Goal: Answer question/provide support: Share knowledge or assist other users

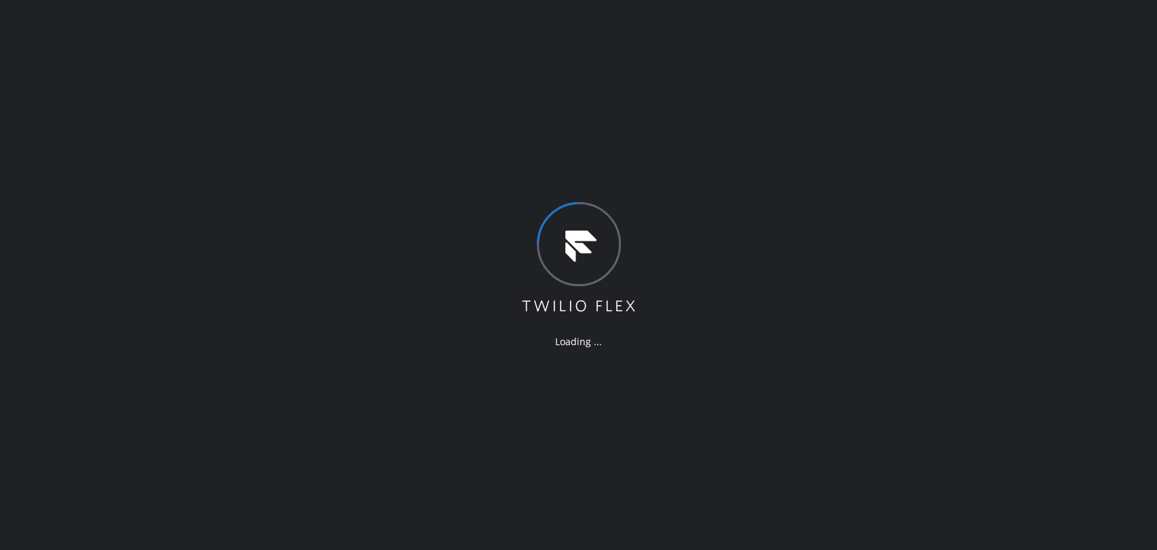
click at [1013, 220] on div "Loading ..." at bounding box center [578, 275] width 1157 height 550
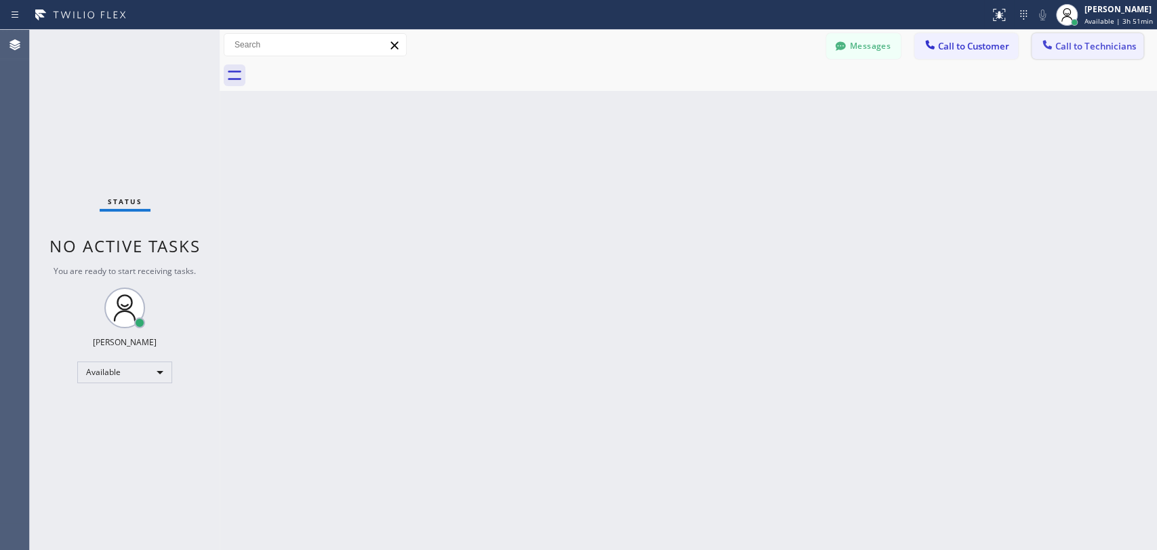
click at [1073, 48] on span "Call to Technicians" at bounding box center [1095, 46] width 81 height 12
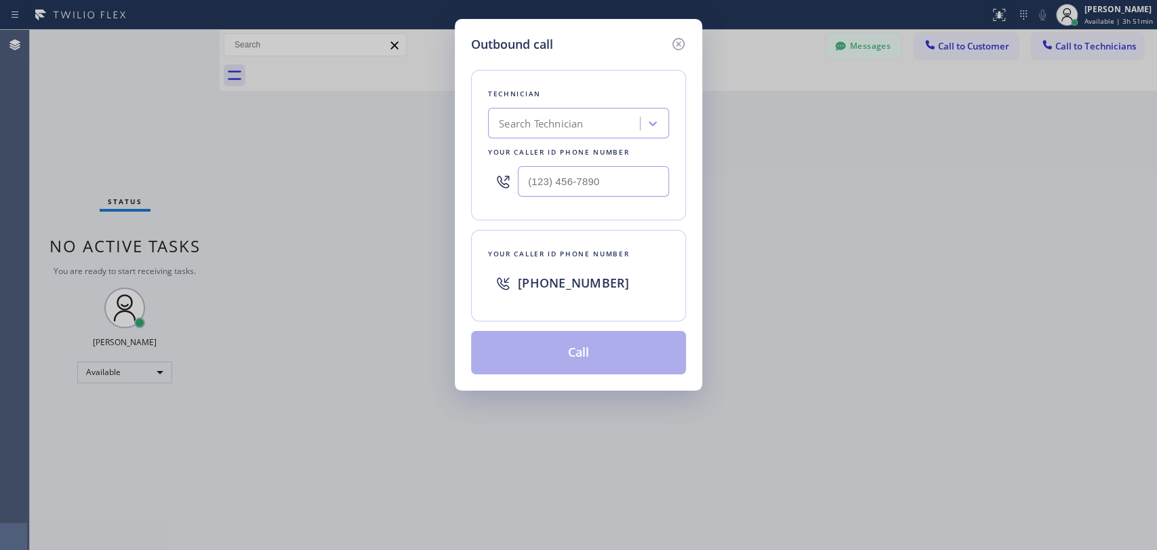
click at [634, 114] on div "Search Technician" at bounding box center [566, 124] width 148 height 24
type input "jonath"
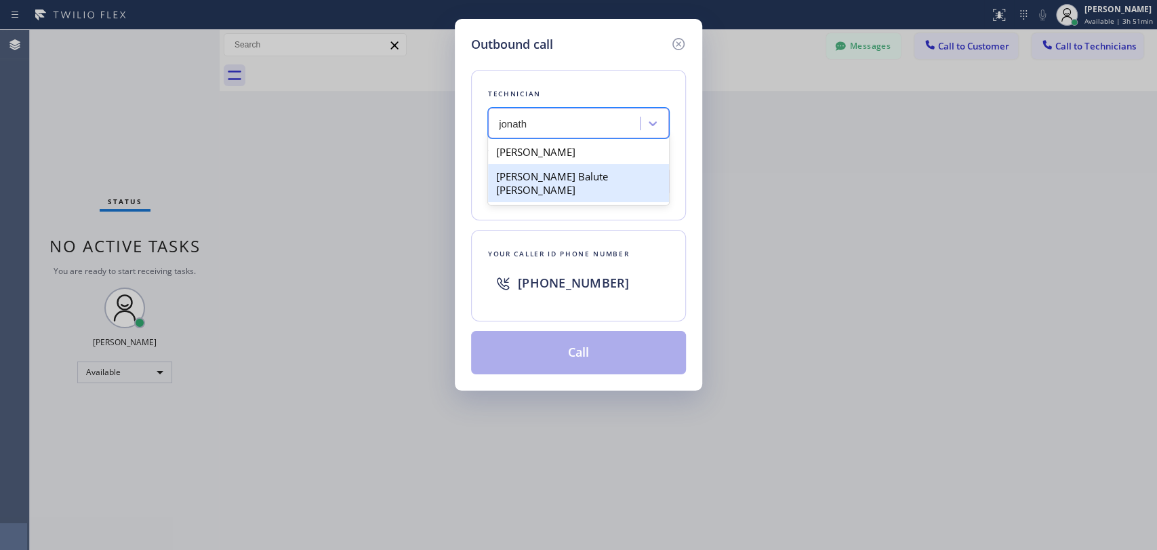
click at [585, 180] on div "[PERSON_NAME] Balute [PERSON_NAME]" at bounding box center [578, 183] width 181 height 38
type input "[PHONE_NUMBER]"
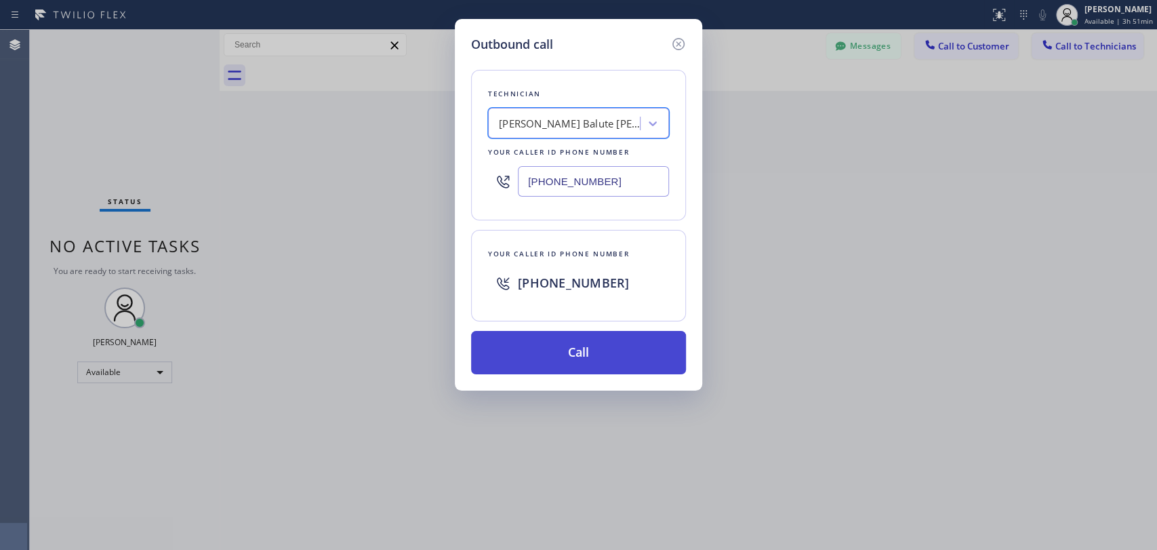
click at [567, 348] on button "Call" at bounding box center [578, 352] width 215 height 43
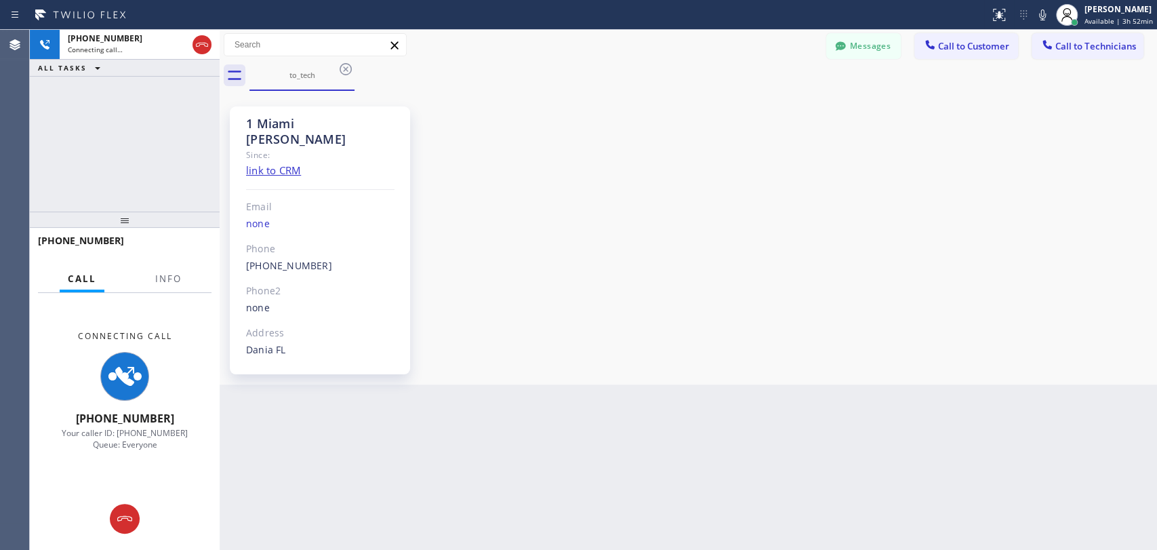
click at [986, 184] on div "1 Miami [PERSON_NAME] Since: link to CRM Email none Phone [PHONE_NUMBER] Outbou…" at bounding box center [688, 237] width 931 height 287
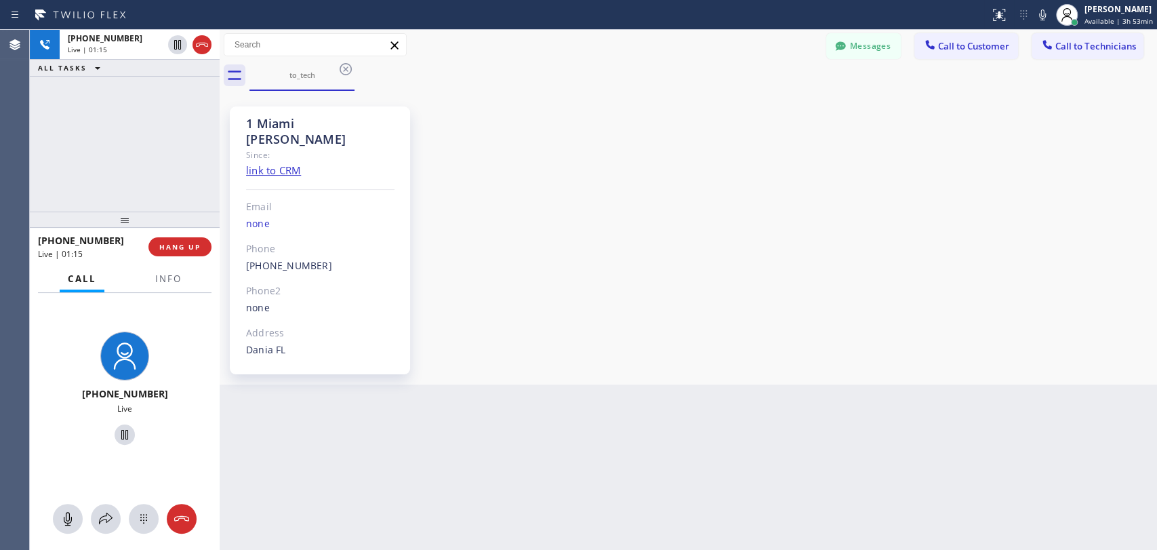
click at [178, 115] on div "[PHONE_NUMBER] Live | 01:15 ALL TASKS ALL TASKS ACTIVE TASKS TASKS IN WRAP UP" at bounding box center [125, 121] width 190 height 182
click at [183, 246] on span "HANG UP" at bounding box center [179, 246] width 41 height 9
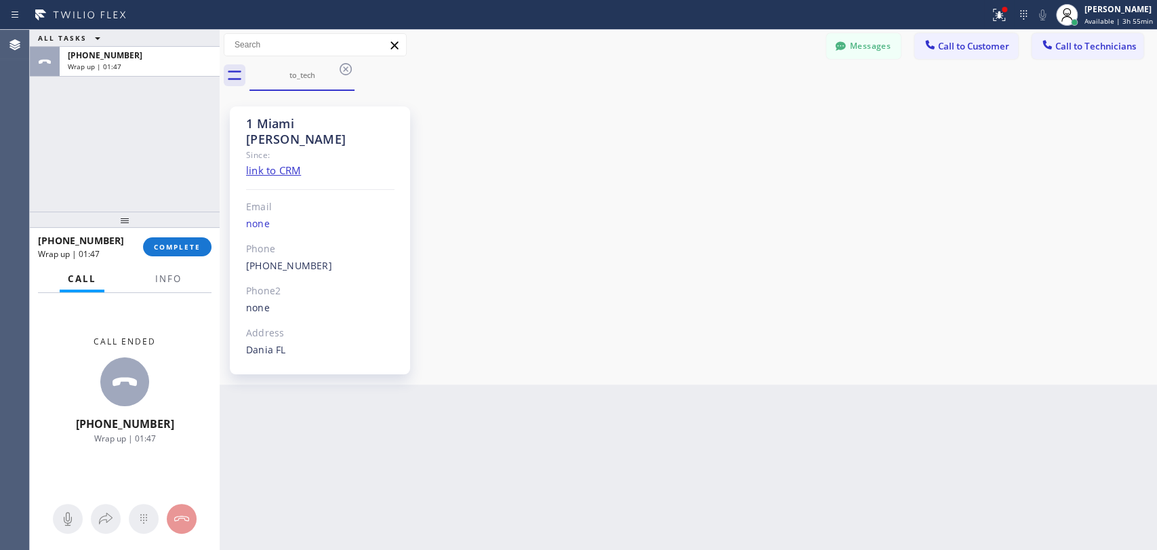
drag, startPoint x: 1031, startPoint y: 156, endPoint x: 1014, endPoint y: 152, distance: 17.4
click at [1031, 156] on div "1 Miami [PERSON_NAME] Since: link to CRM Email none Phone [PHONE_NUMBER] Outbou…" at bounding box center [688, 237] width 931 height 287
click at [167, 255] on button "COMPLETE" at bounding box center [177, 246] width 68 height 19
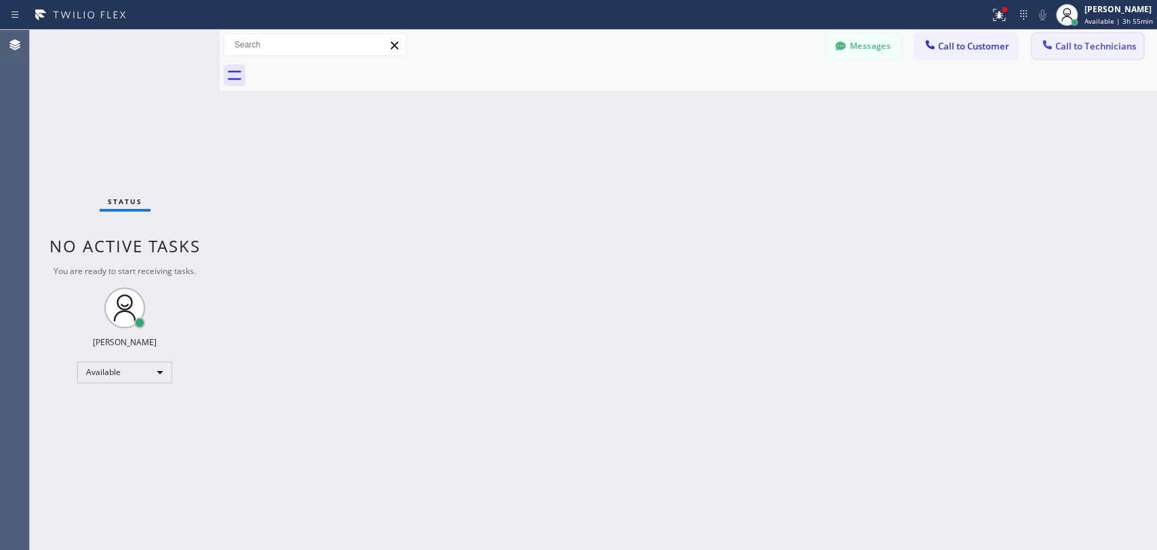
click at [1094, 34] on button "Call to Technicians" at bounding box center [1088, 46] width 112 height 26
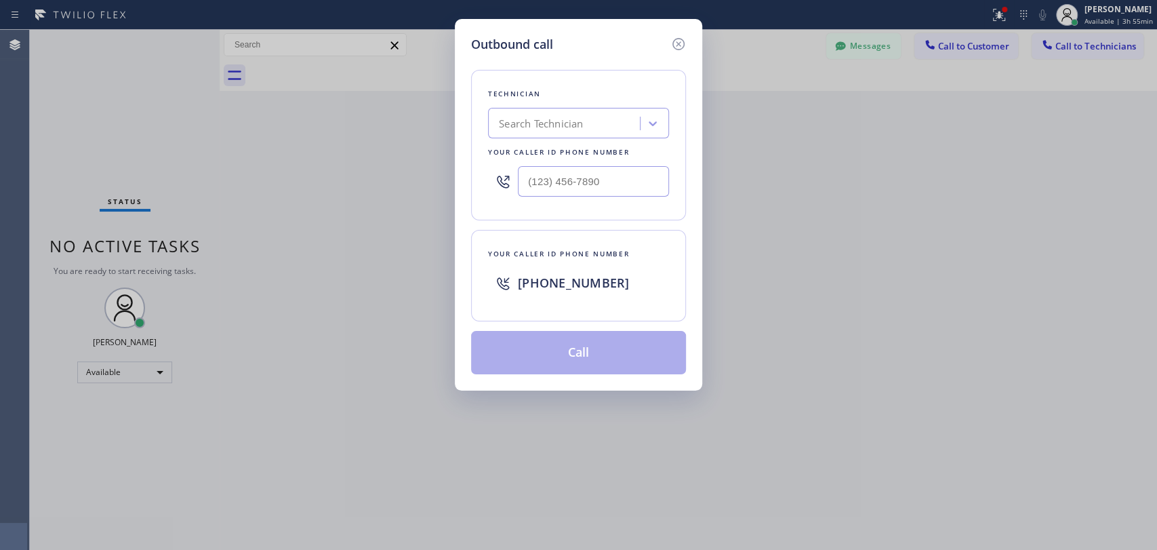
click at [568, 119] on div "Search Technician" at bounding box center [541, 124] width 84 height 16
type input "jonath"
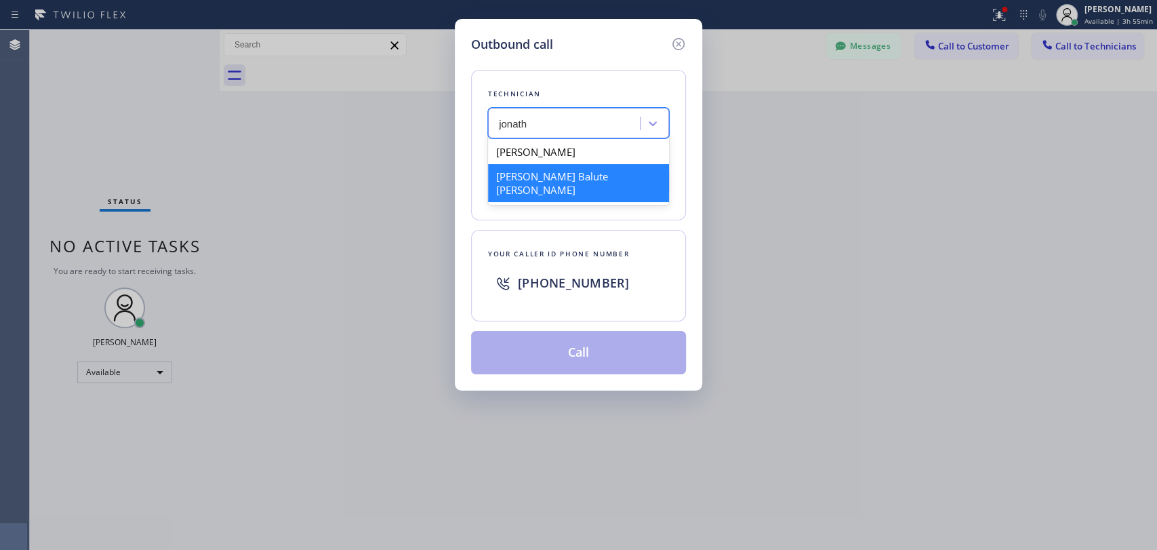
click at [587, 178] on div "[PERSON_NAME] Balute [PERSON_NAME]" at bounding box center [578, 183] width 181 height 38
type input "[PHONE_NUMBER]"
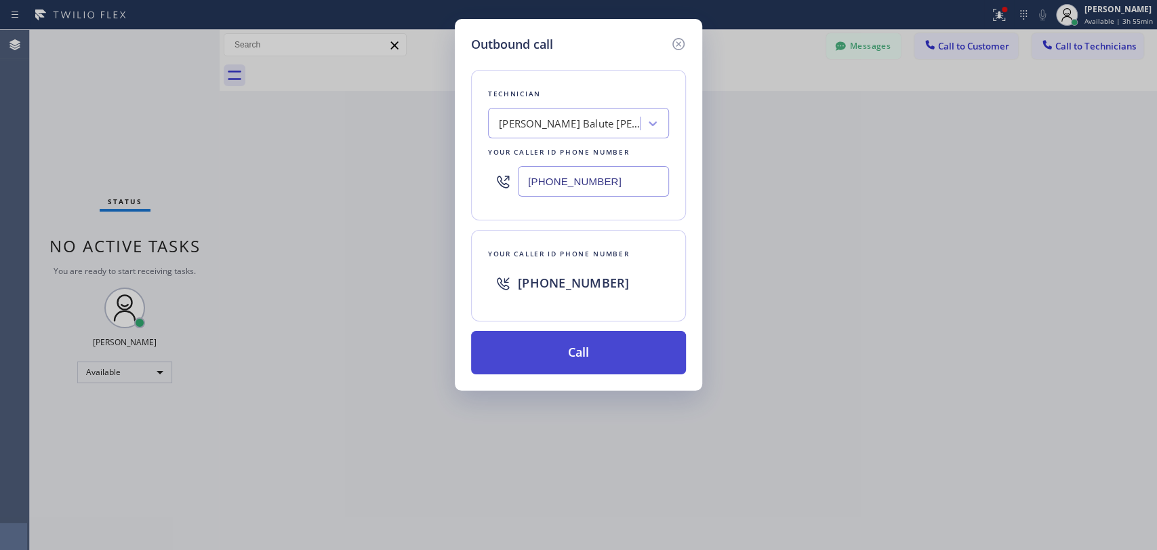
click at [583, 356] on button "Call" at bounding box center [578, 352] width 215 height 43
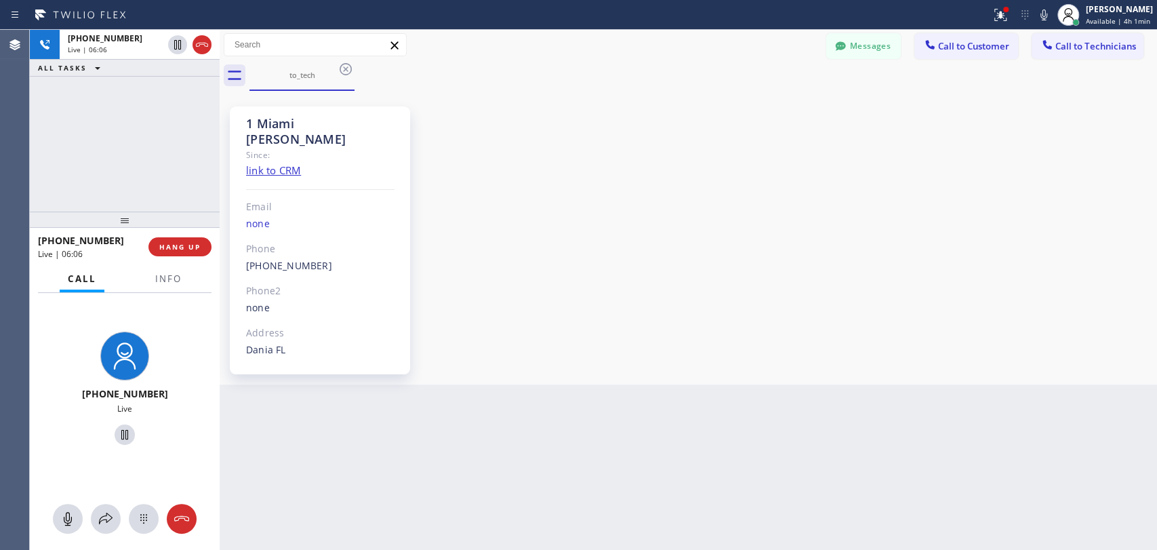
click at [176, 159] on div "[PHONE_NUMBER] Live | 06:06 ALL TASKS ALL TASKS ACTIVE TASKS TASKS IN WRAP UP" at bounding box center [125, 121] width 190 height 182
click at [188, 241] on button "HANG UP" at bounding box center [179, 246] width 63 height 19
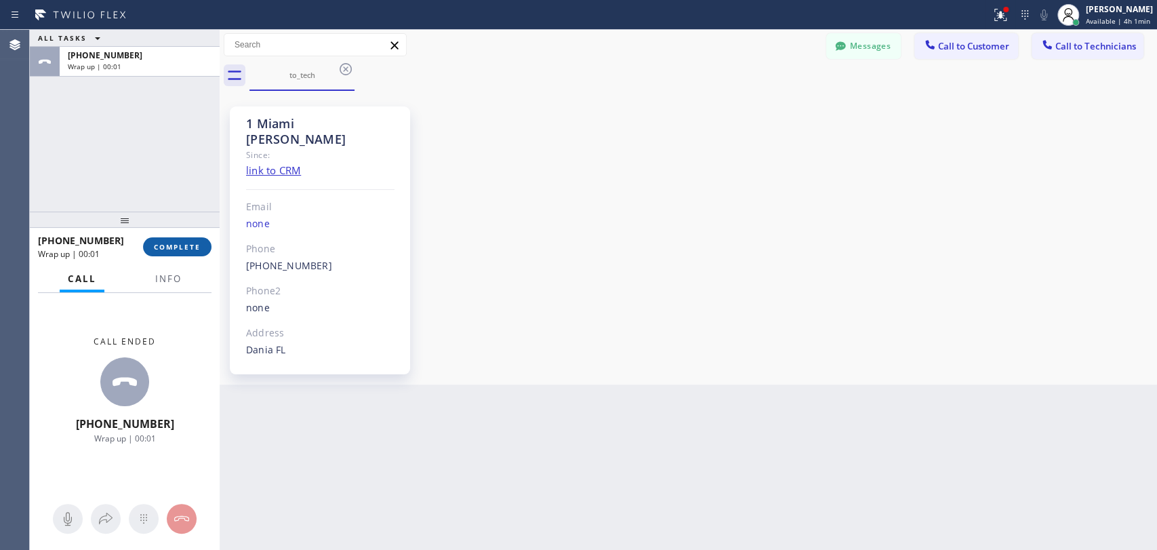
click at [186, 239] on button "COMPLETE" at bounding box center [177, 246] width 68 height 19
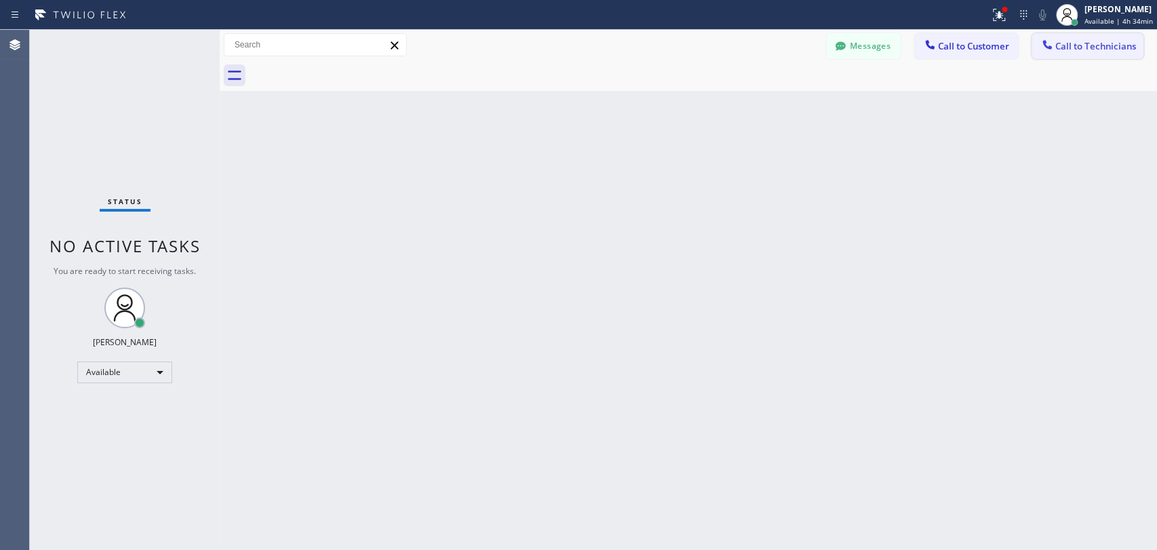
click at [1069, 50] on span "Call to Technicians" at bounding box center [1095, 46] width 81 height 12
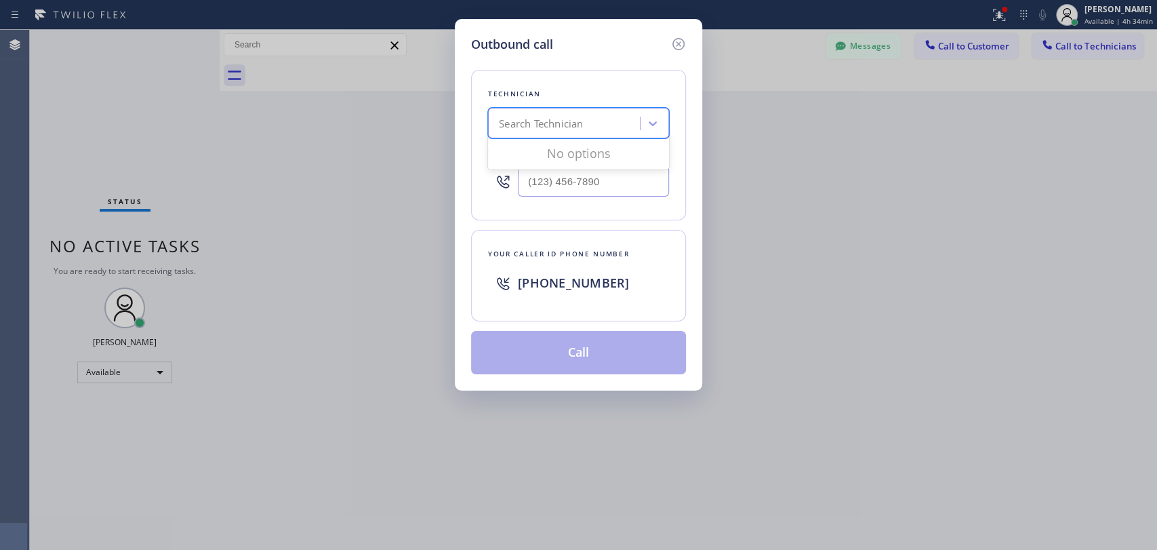
click at [554, 130] on div "Search Technician" at bounding box center [541, 124] width 84 height 16
type input "[PERSON_NAME]"
click at [563, 151] on div "[PERSON_NAME]" at bounding box center [578, 152] width 181 height 24
type input "[PHONE_NUMBER]"
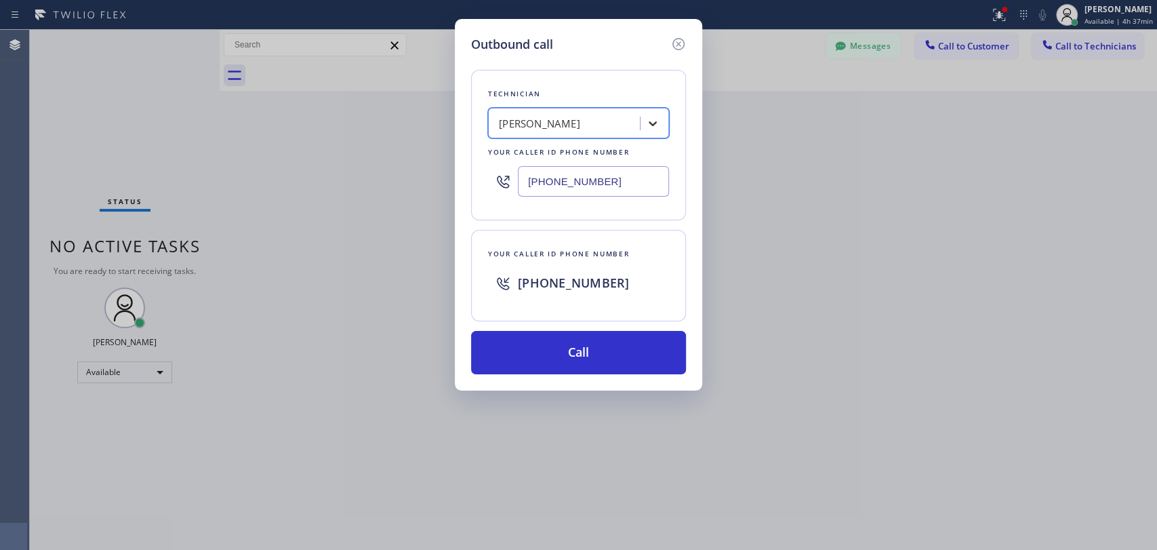
click at [646, 123] on icon at bounding box center [653, 124] width 14 height 14
type input "[PERSON_NAME]"
click at [579, 153] on div "[PERSON_NAME]" at bounding box center [578, 152] width 181 height 24
type input "[PHONE_NUMBER]"
click at [628, 357] on button "Call" at bounding box center [578, 352] width 215 height 43
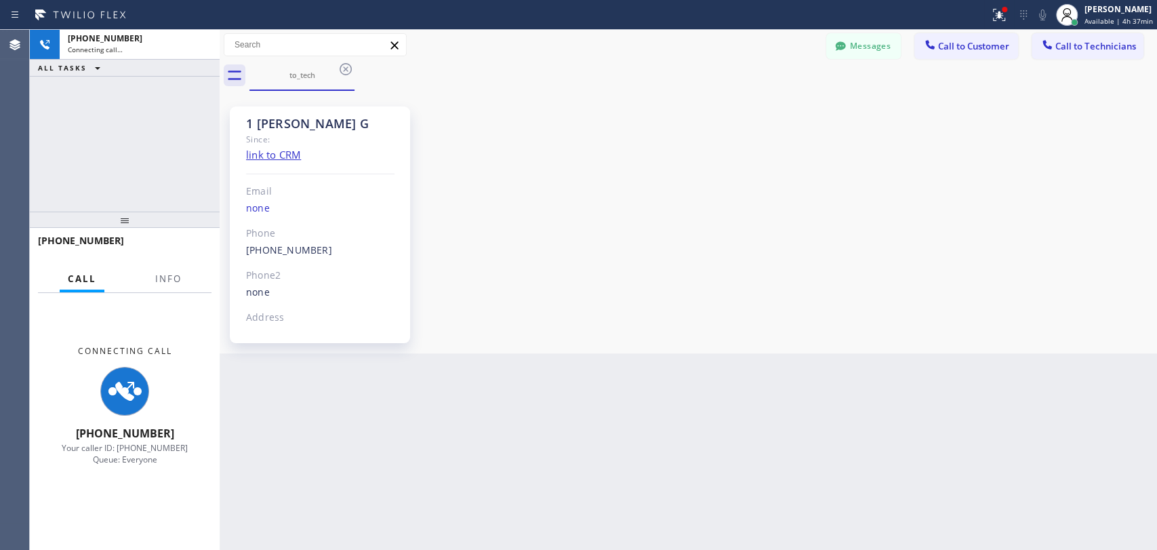
scroll to position [2556, 0]
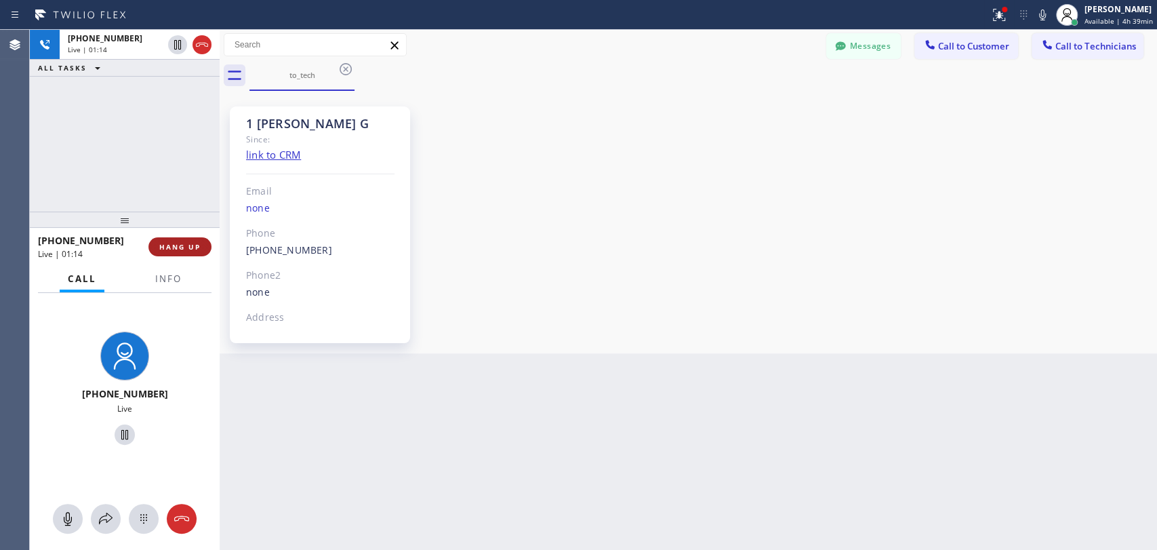
click at [169, 243] on span "HANG UP" at bounding box center [179, 246] width 41 height 9
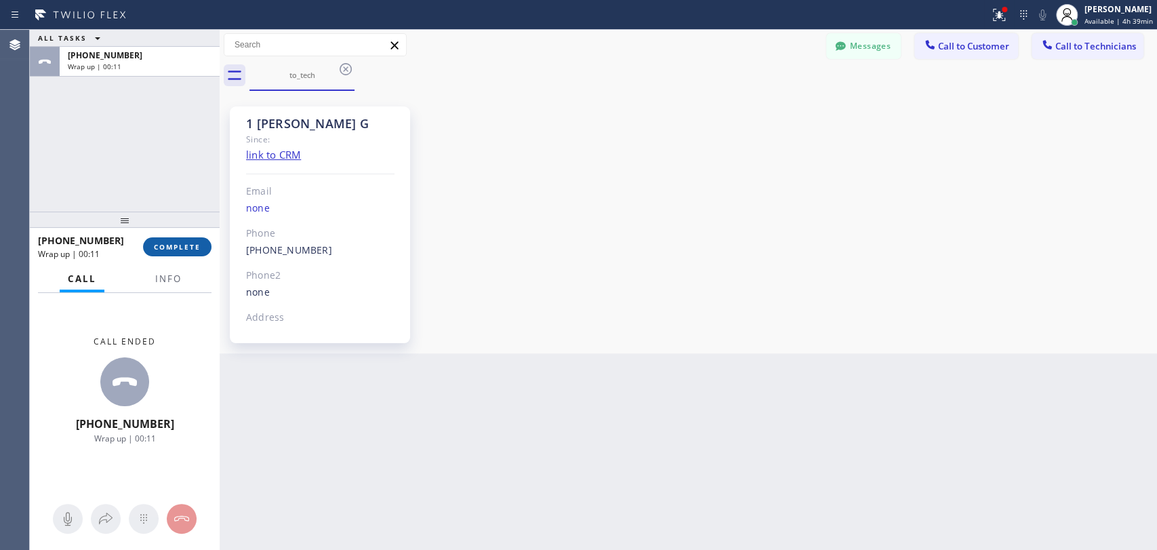
click at [182, 247] on span "COMPLETE" at bounding box center [177, 246] width 47 height 9
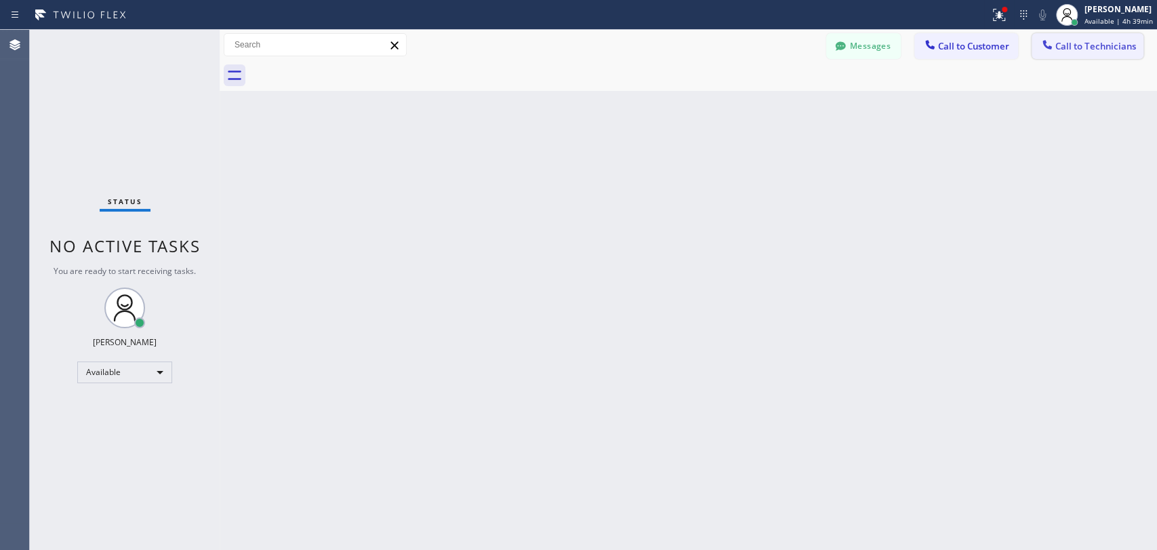
click at [1066, 45] on span "Call to Technicians" at bounding box center [1095, 46] width 81 height 12
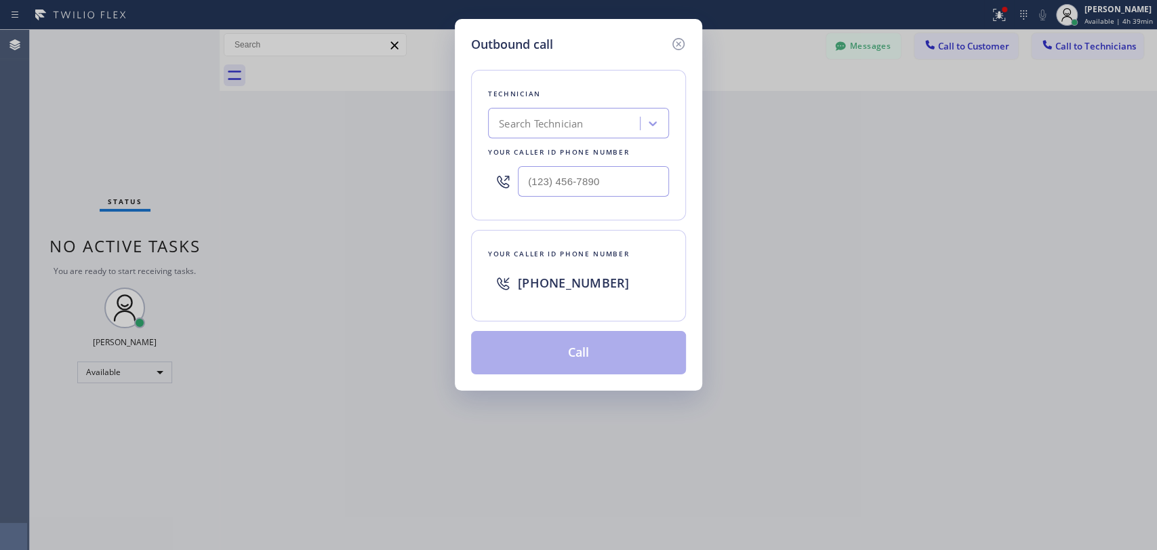
click at [589, 130] on div "Search Technician" at bounding box center [566, 124] width 148 height 24
type input "[PERSON_NAME]"
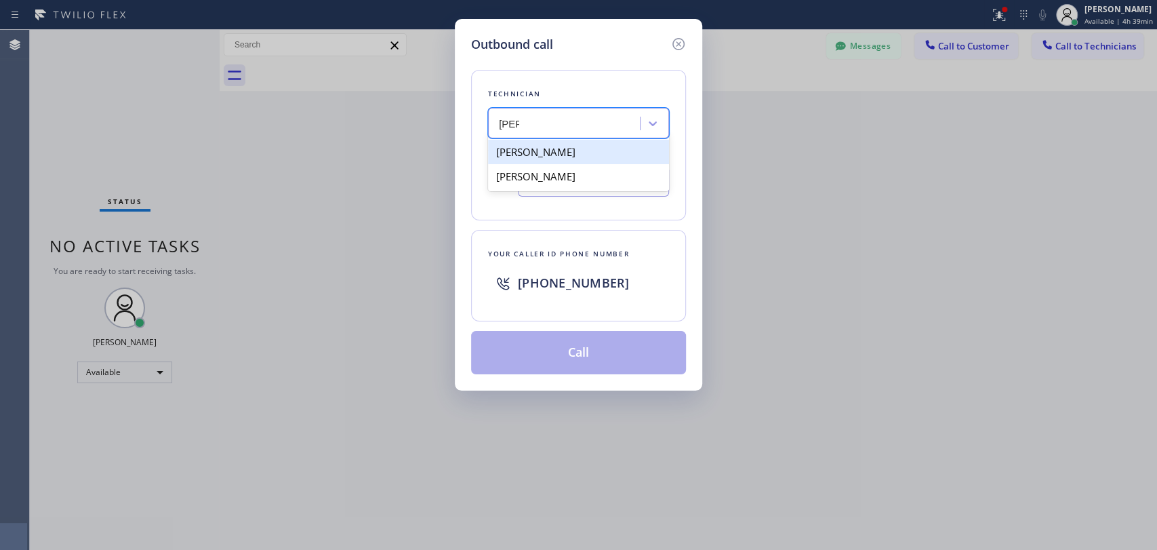
click at [544, 153] on div "[PERSON_NAME]" at bounding box center [578, 152] width 181 height 24
type input "[PHONE_NUMBER]"
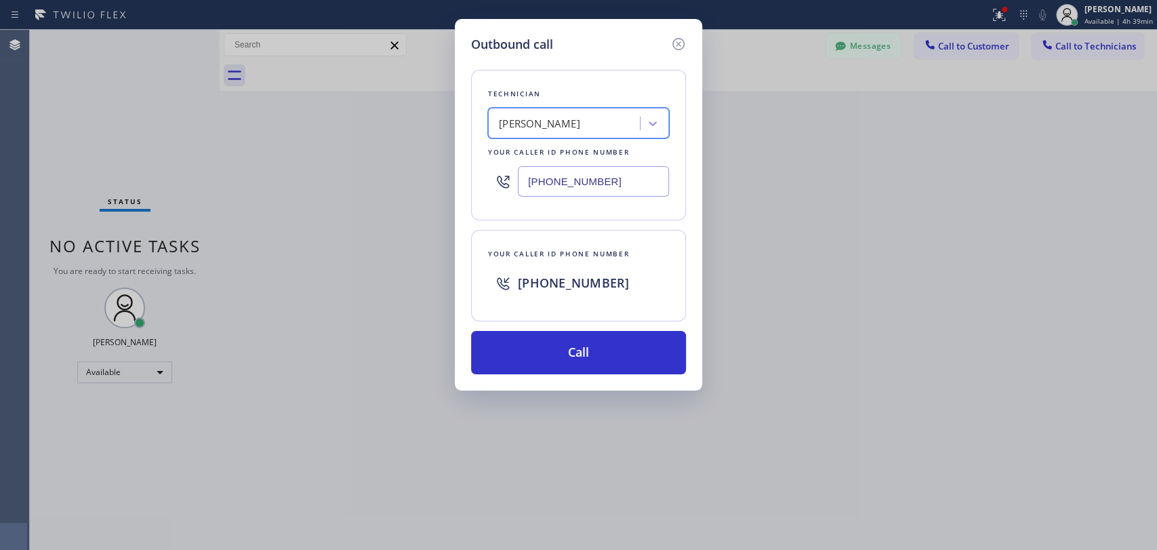
click at [557, 184] on input "[PHONE_NUMBER]" at bounding box center [593, 181] width 151 height 31
click at [1125, 292] on div "Outbound call Technician [PERSON_NAME] Your caller id phone number [PHONE_NUMBE…" at bounding box center [578, 275] width 1157 height 550
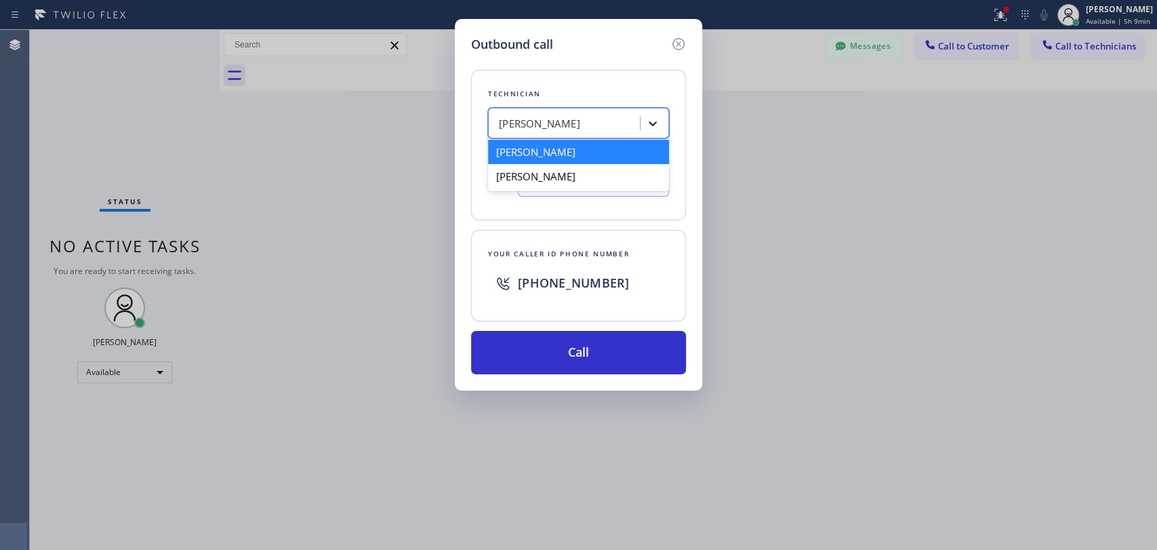
click at [646, 126] on icon at bounding box center [653, 124] width 14 height 14
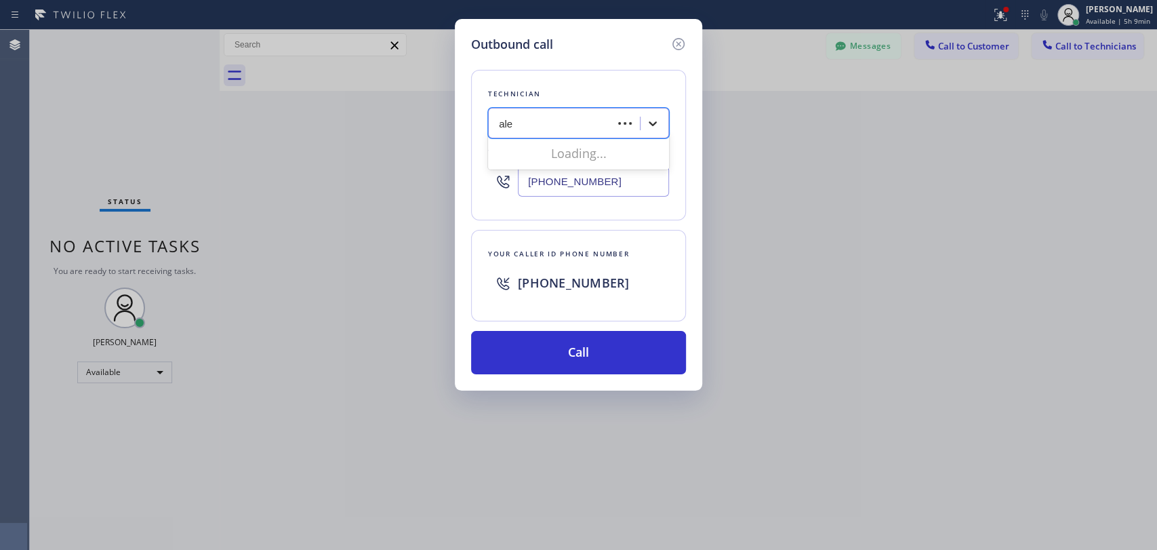
type input "[PERSON_NAME]"
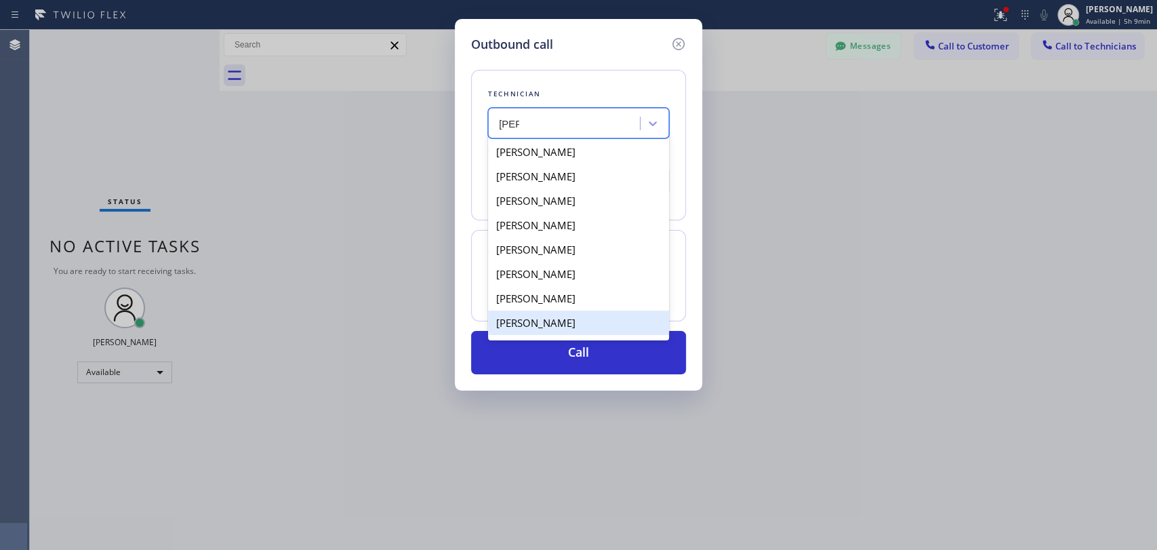
click at [575, 321] on div "[PERSON_NAME]" at bounding box center [578, 322] width 181 height 24
type input "[PHONE_NUMBER]"
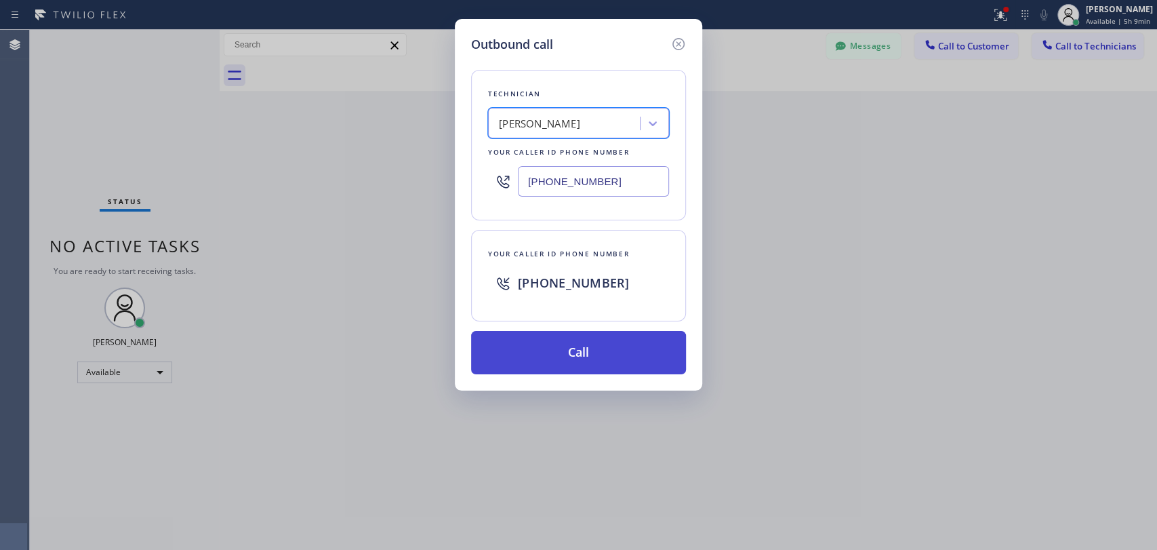
click at [582, 344] on button "Call" at bounding box center [578, 352] width 215 height 43
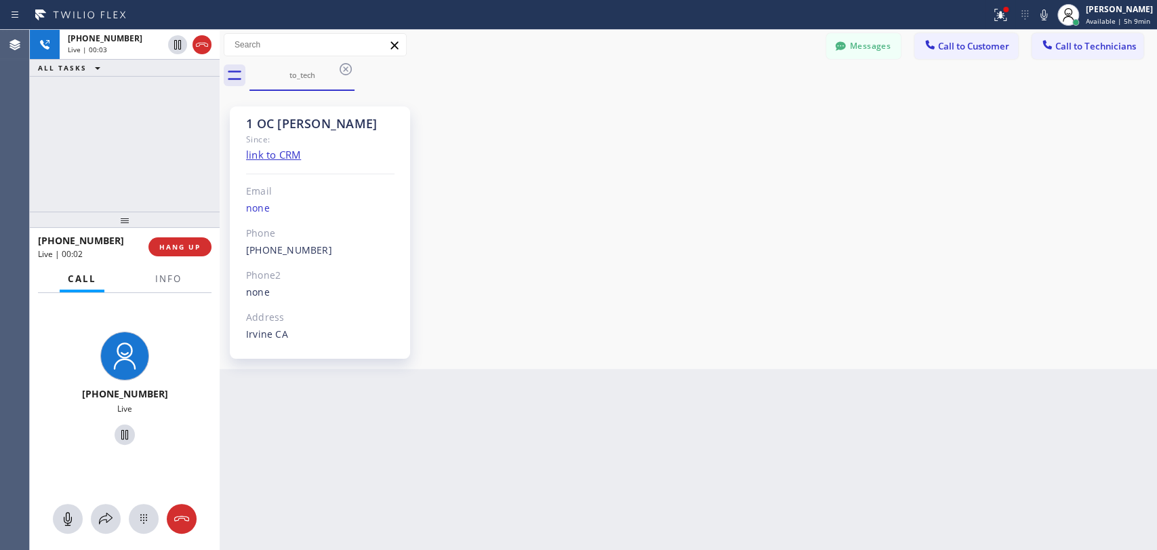
click at [944, 240] on div "1 OC [PERSON_NAME] Since: link to CRM Email none Phone [PHONE_NUMBER] Outbound …" at bounding box center [688, 229] width 931 height 271
click at [203, 241] on button "HANG UP" at bounding box center [179, 246] width 63 height 19
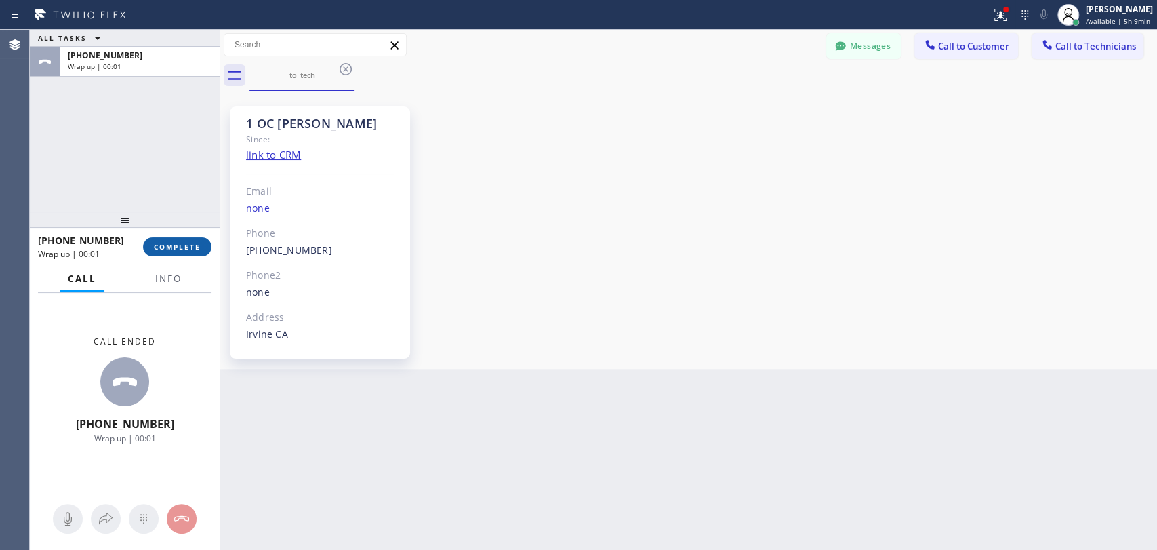
click at [187, 249] on span "COMPLETE" at bounding box center [177, 246] width 47 height 9
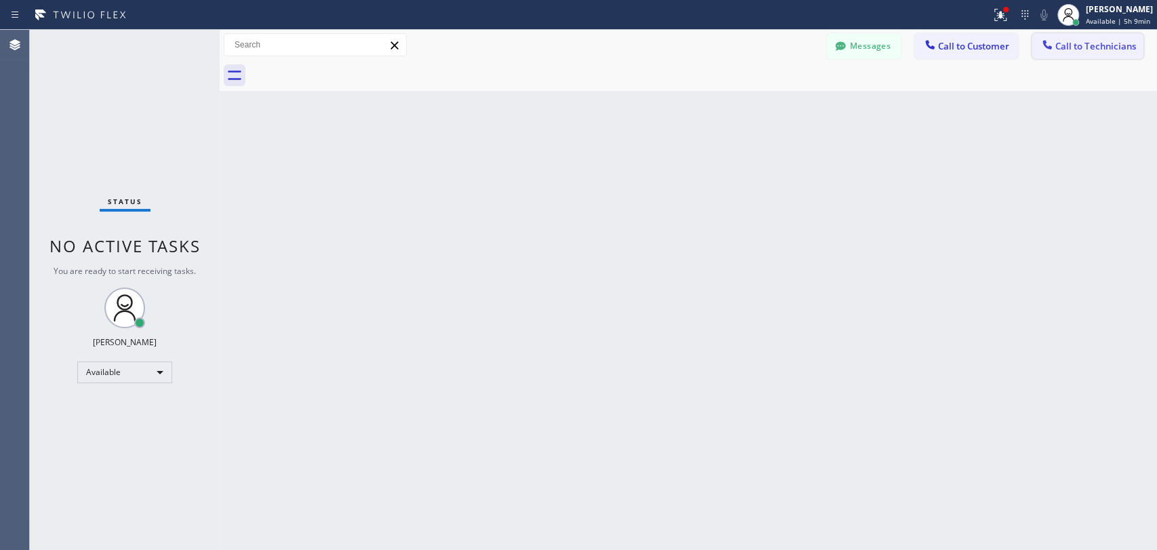
click at [1069, 55] on button "Call to Technicians" at bounding box center [1088, 46] width 112 height 26
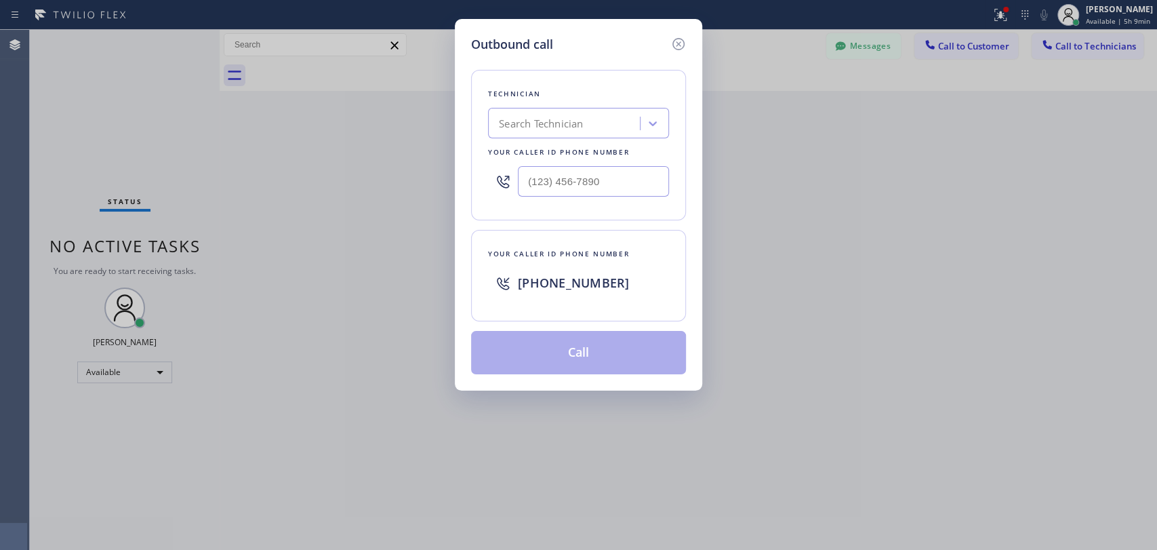
click at [596, 113] on div "Search Technician" at bounding box center [566, 124] width 148 height 24
type input "[PERSON_NAME]"
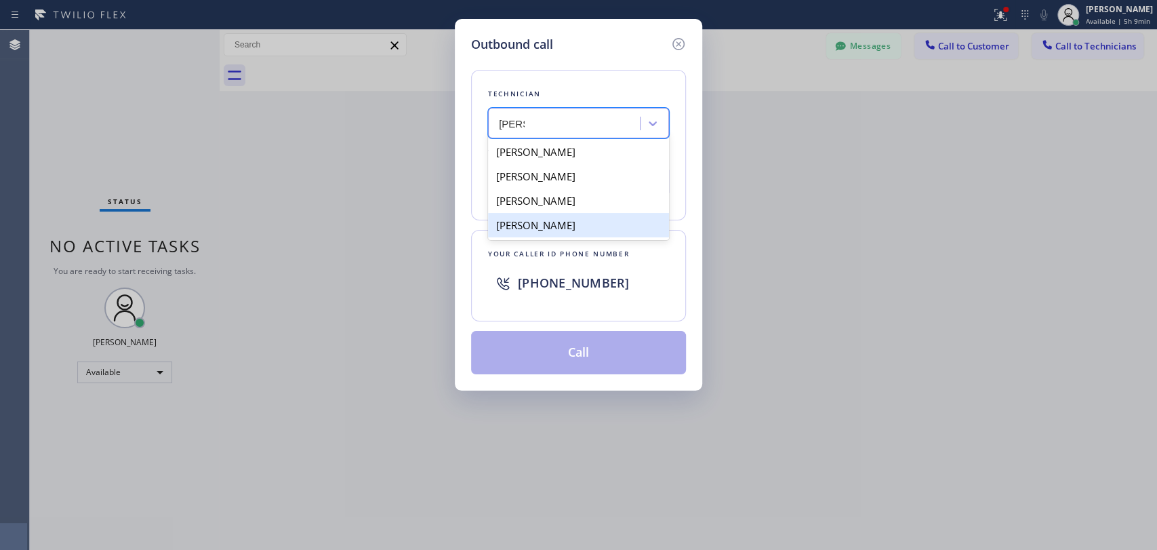
click at [584, 207] on div "[PERSON_NAME]" at bounding box center [578, 200] width 181 height 24
type input "[PHONE_NUMBER]"
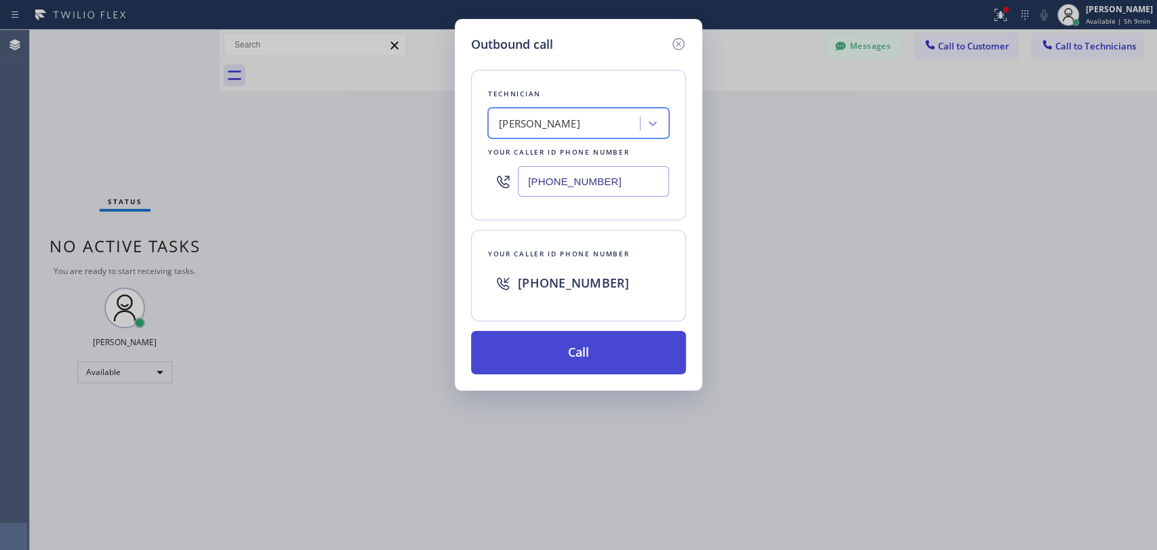
click at [583, 351] on button "Call" at bounding box center [578, 352] width 215 height 43
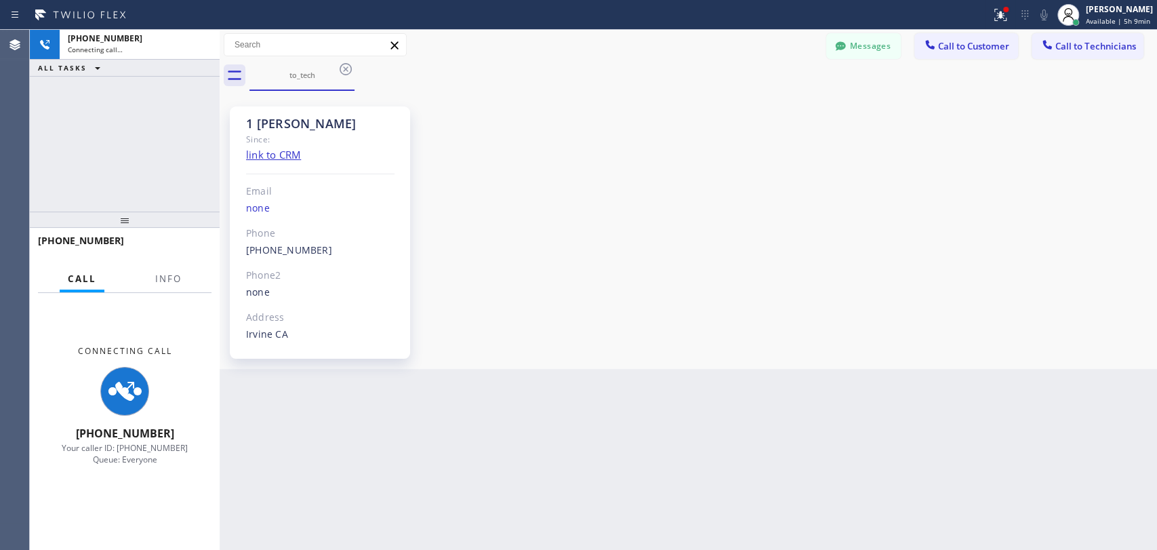
scroll to position [7272, 0]
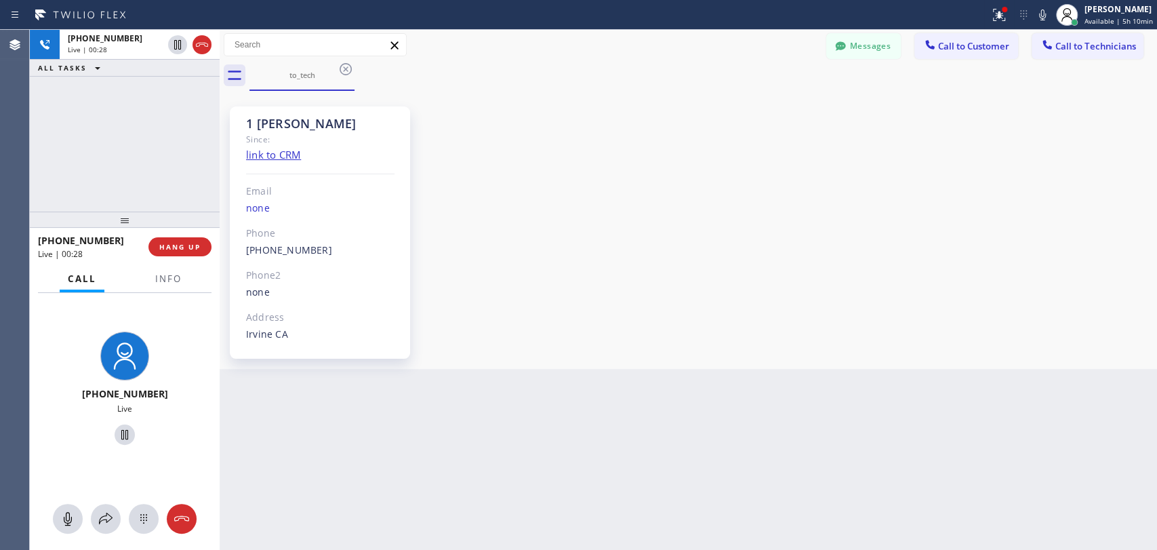
click at [973, 249] on div "1 [PERSON_NAME] Since: link to CRM Email none Phone [PHONE_NUMBER] Outbound cal…" at bounding box center [688, 229] width 931 height 271
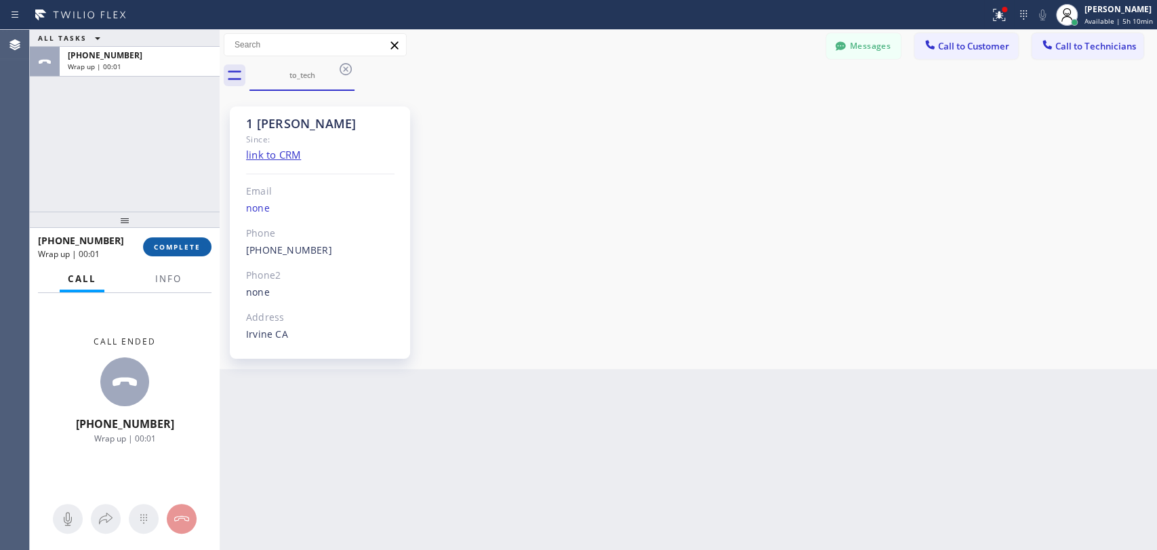
click at [187, 245] on span "COMPLETE" at bounding box center [177, 246] width 47 height 9
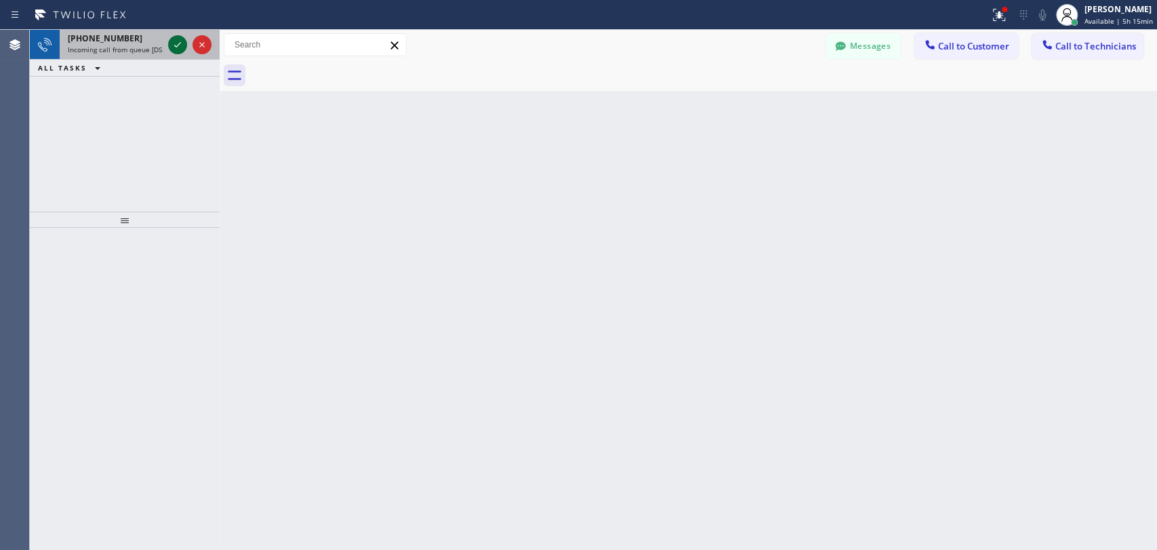
click at [179, 41] on icon at bounding box center [177, 45] width 16 height 16
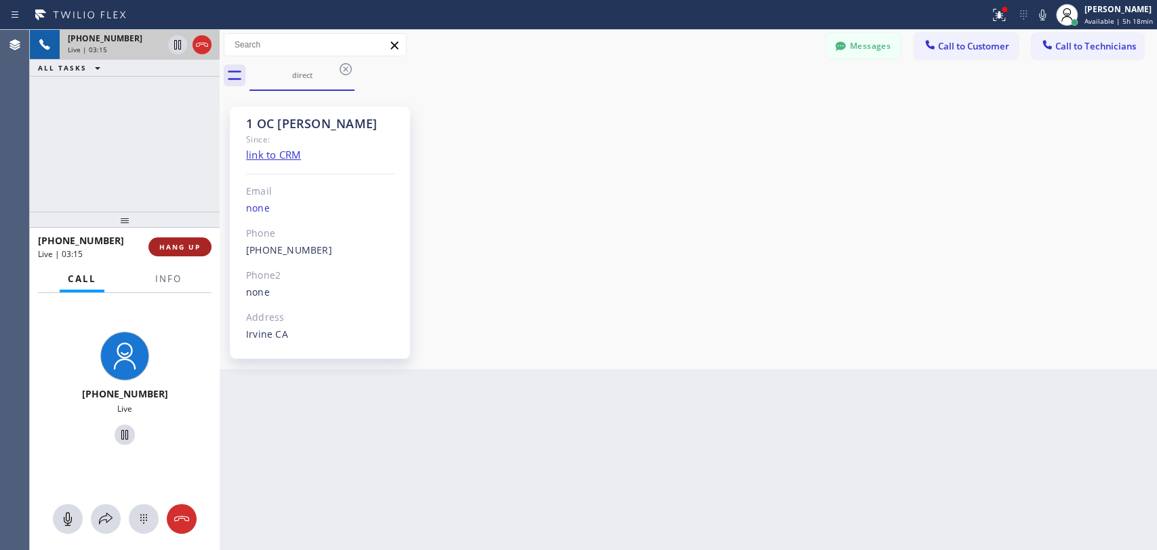
click at [190, 243] on span "HANG UP" at bounding box center [179, 246] width 41 height 9
click at [189, 245] on span "HANG UP" at bounding box center [179, 246] width 41 height 9
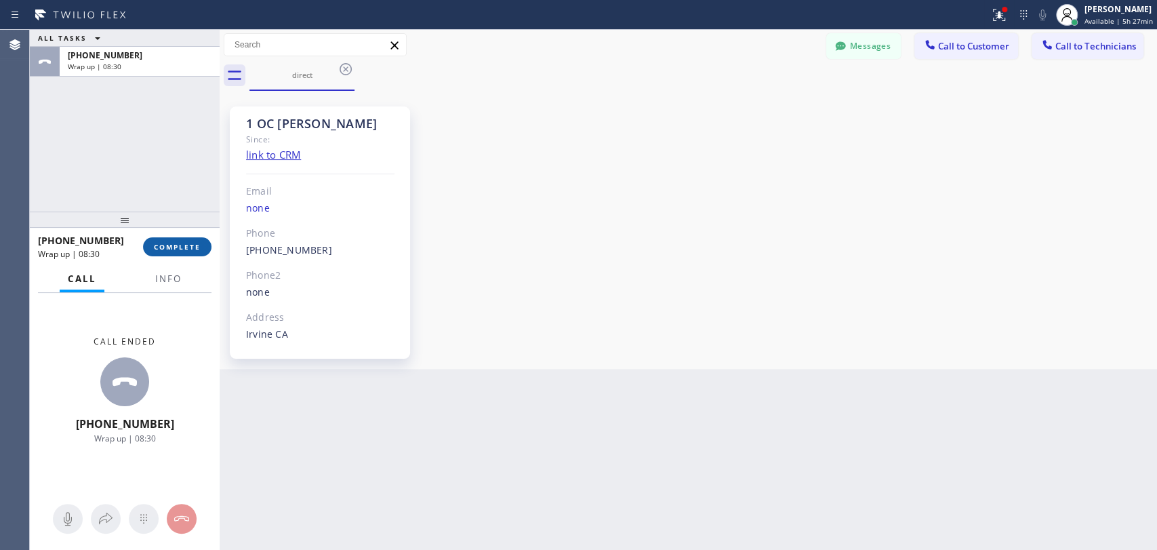
click at [188, 249] on span "COMPLETE" at bounding box center [177, 246] width 47 height 9
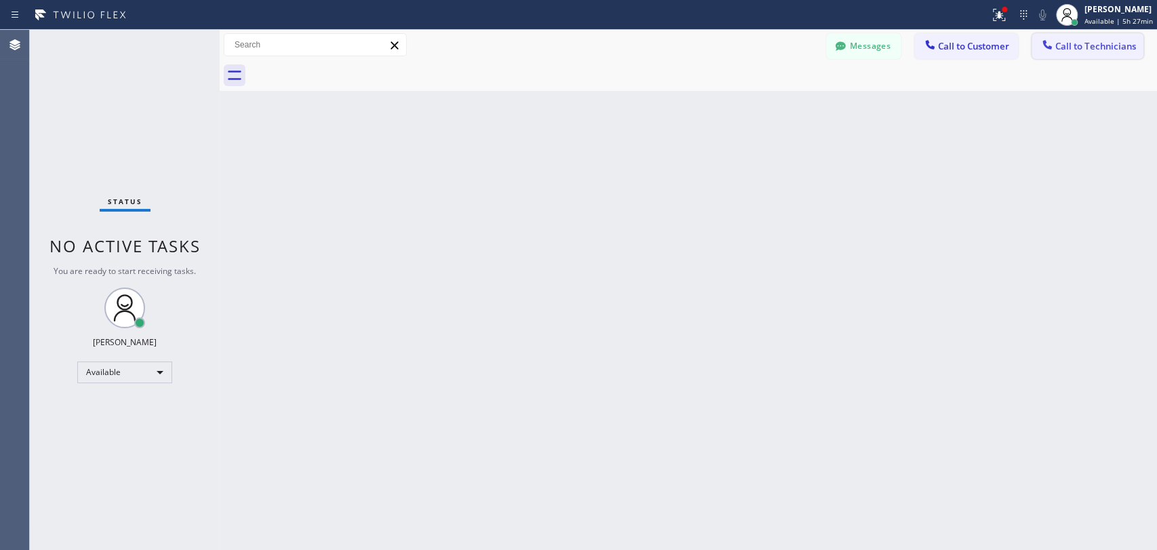
click at [1079, 47] on span "Call to Technicians" at bounding box center [1095, 46] width 81 height 12
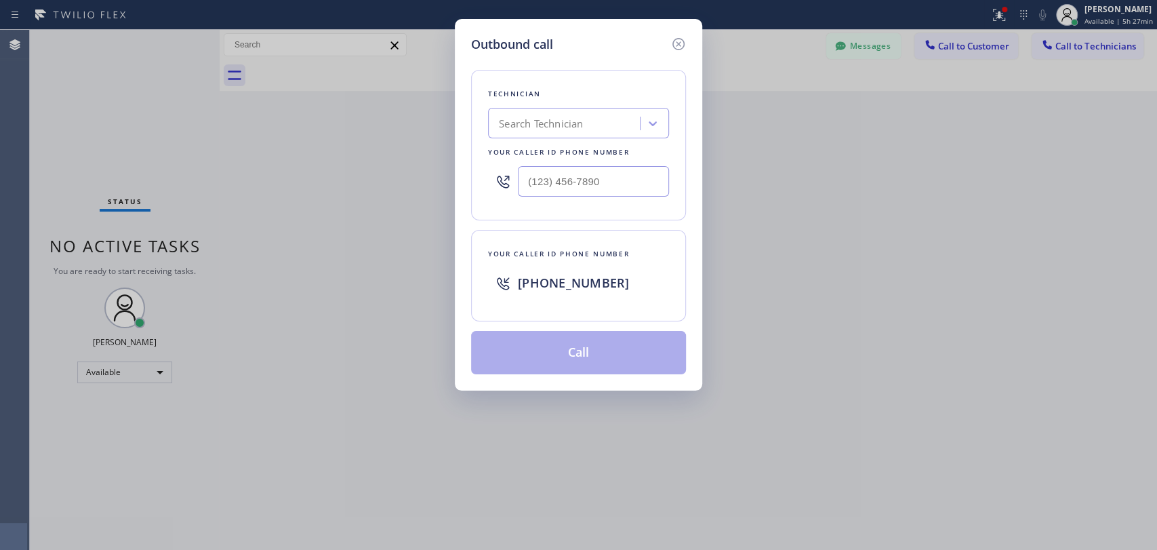
click at [524, 119] on div "Search Technician" at bounding box center [541, 124] width 84 height 16
type input "[PERSON_NAME]"
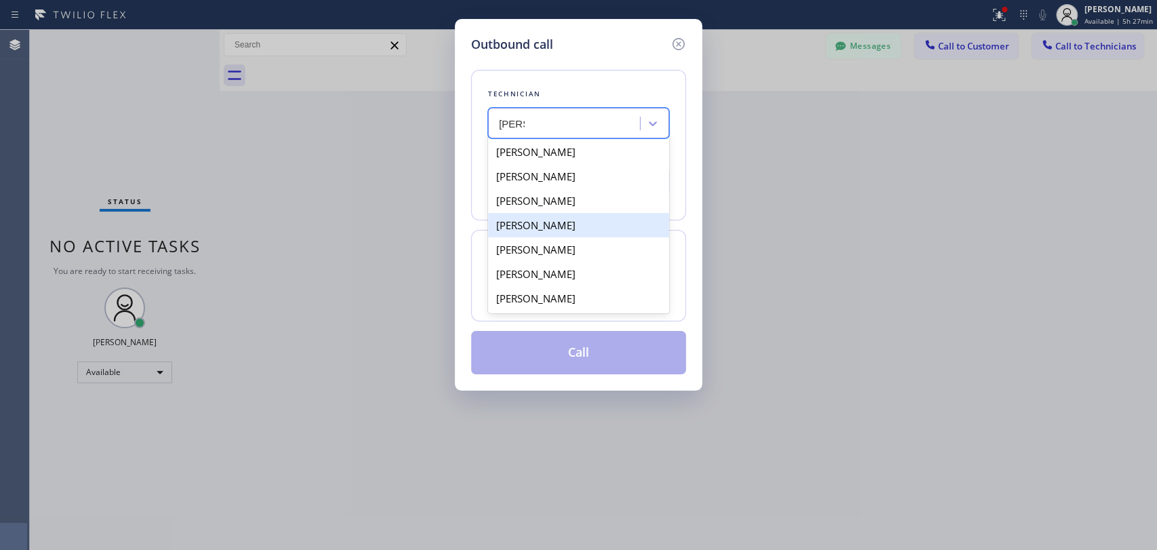
click at [569, 235] on div "[PERSON_NAME]" at bounding box center [578, 225] width 181 height 24
type input "[PHONE_NUMBER]"
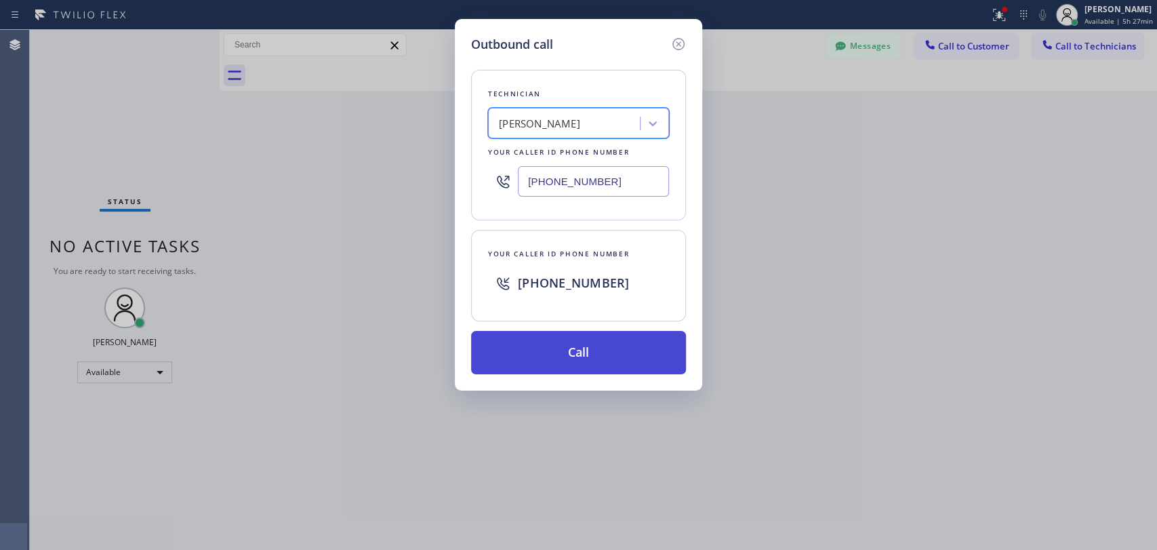
click at [586, 354] on button "Call" at bounding box center [578, 352] width 215 height 43
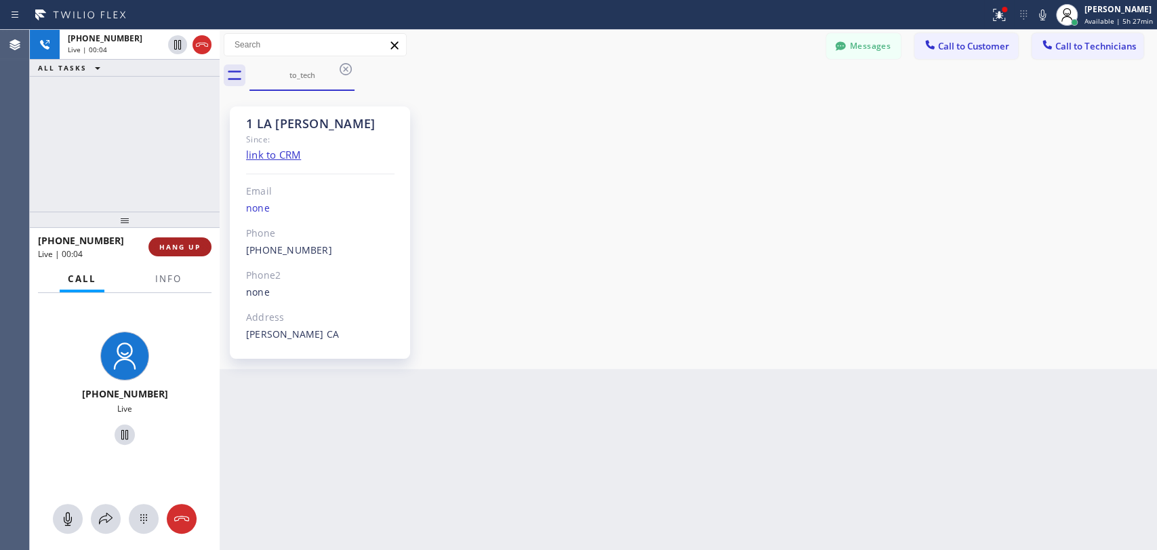
click at [194, 249] on span "HANG UP" at bounding box center [179, 246] width 41 height 9
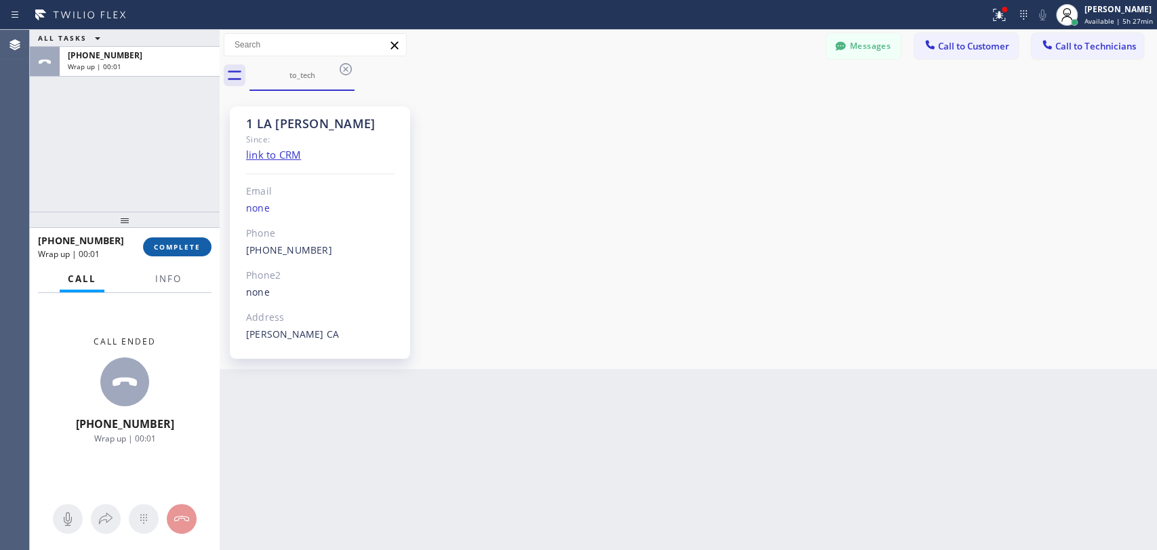
click at [194, 249] on span "COMPLETE" at bounding box center [177, 246] width 47 height 9
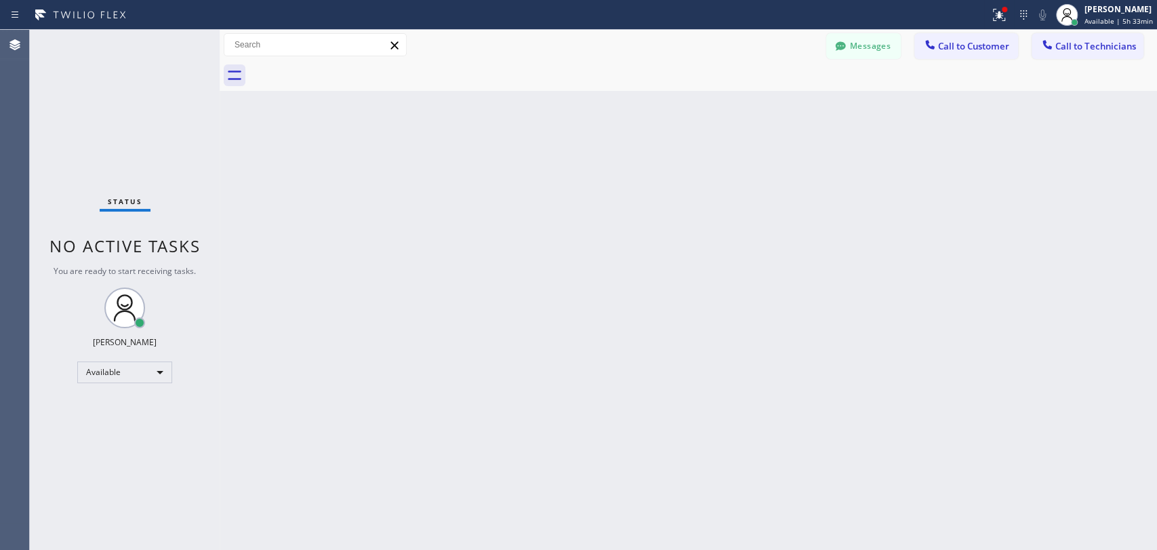
click at [985, 264] on div "Back to Dashboard Change Sender ID Customers Technicians DV [PERSON_NAME] [DATE…" at bounding box center [688, 290] width 937 height 520
click at [143, 378] on div "Available" at bounding box center [124, 372] width 95 height 22
click at [121, 387] on li "Offline" at bounding box center [124, 390] width 92 height 16
